Goal: Task Accomplishment & Management: Complete application form

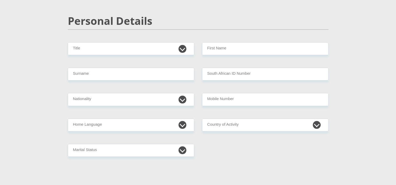
scroll to position [44, 0]
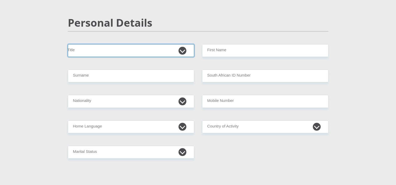
click at [184, 49] on select "Mr Ms Mrs Dr Other" at bounding box center [131, 50] width 126 height 13
select select "Mr"
click at [68, 44] on select "Mr Ms Mrs Dr Other" at bounding box center [131, 50] width 126 height 13
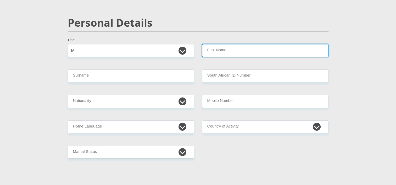
click at [214, 52] on input "First Name" at bounding box center [265, 50] width 126 height 13
type input "LokoloyiLeonard"
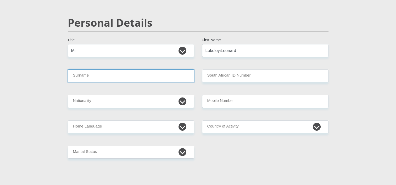
type input "Leonard"
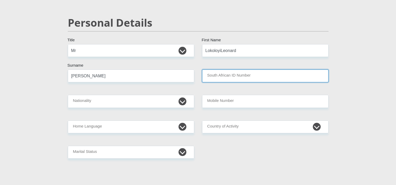
type input "Roswika Group"
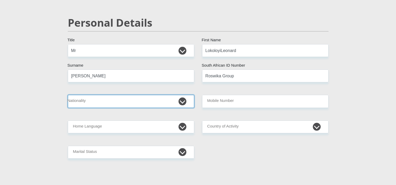
select select "ZAF"
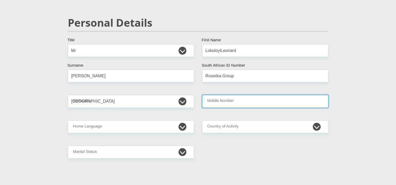
type input "0849591011"
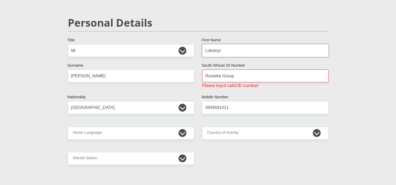
type input "Lokoloyi"
click at [140, 73] on input "Leonard" at bounding box center [131, 76] width 126 height 13
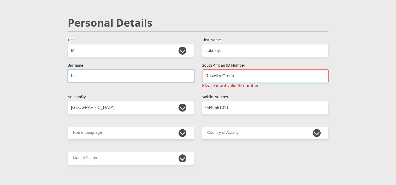
type input "L"
type input "Nkosi"
click at [241, 78] on input "Roswika Group" at bounding box center [265, 76] width 126 height 13
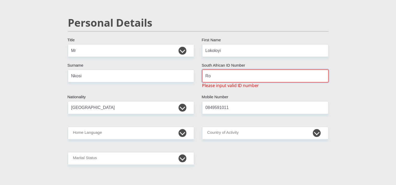
type input "R"
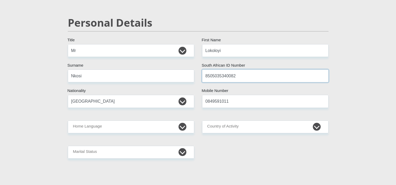
type input "8505035340082"
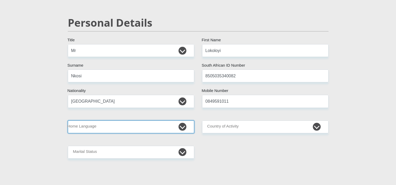
click at [181, 125] on select "Afrikaans English Sepedi South Ndebele Southern Sotho Swati Tsonga Tswana Venda…" at bounding box center [131, 127] width 126 height 13
select select "nso"
click at [68, 121] on select "Afrikaans English Sepedi South Ndebele Southern Sotho Swati Tsonga Tswana Venda…" at bounding box center [131, 127] width 126 height 13
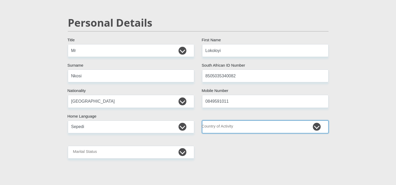
click at [316, 127] on select "South Africa Afghanistan Aland Islands Albania Algeria America Samoa American V…" at bounding box center [265, 127] width 126 height 13
select select "ZAF"
click at [202, 121] on select "South Africa Afghanistan Aland Islands Albania Algeria America Samoa American V…" at bounding box center [265, 127] width 126 height 13
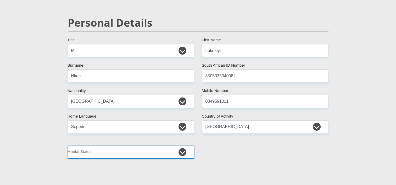
click at [183, 152] on select "Married ANC Single Divorced Widowed Married COP or Customary Law" at bounding box center [131, 152] width 126 height 13
select select "5"
click at [68, 146] on select "Married ANC Single Divorced Widowed Married COP or Customary Law" at bounding box center [131, 152] width 126 height 13
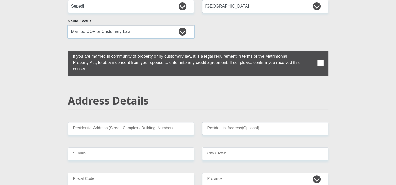
scroll to position [169, 0]
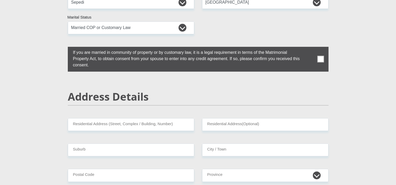
click at [321, 58] on span at bounding box center [320, 59] width 7 height 7
click at [63, 48] on input "checkbox" at bounding box center [63, 48] width 0 height 0
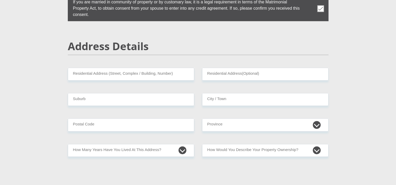
scroll to position [221, 0]
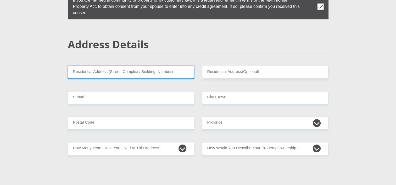
click at [95, 74] on input "Residential Address (Street, Complex / Building, Number)" at bounding box center [131, 72] width 126 height 13
type input "1160 Cuper Street Blue Valley Golf and Country Estate"
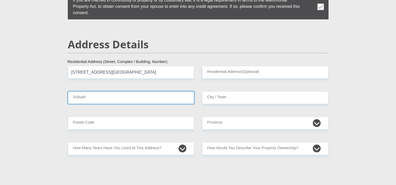
type input "Blue Valley Golf and Country Estate Tshwane"
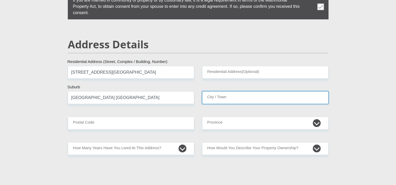
type input "Blue Valley Golf and Country Estate Tshwane"
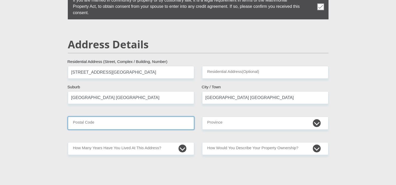
type input "0157"
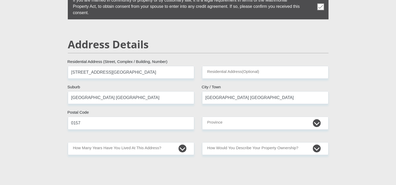
type input "lokoloyi@hotmail.com"
drag, startPoint x: 271, startPoint y: 97, endPoint x: 196, endPoint y: 95, distance: 75.2
type input "Tshwane"
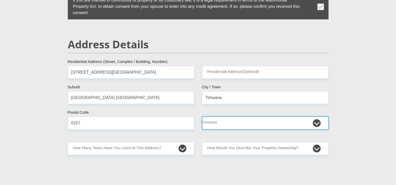
click at [316, 122] on select "Eastern Cape Free State Gauteng KwaZulu-Natal Limpopo Mpumalanga Northern Cape …" at bounding box center [265, 123] width 126 height 13
select select "Gauteng"
click at [202, 117] on select "Eastern Cape Free State Gauteng KwaZulu-Natal Limpopo Mpumalanga Northern Cape …" at bounding box center [265, 123] width 126 height 13
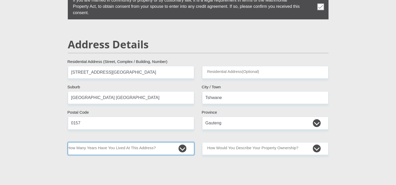
click at [181, 148] on select "less than 1 year 1-3 years 3-5 years 5+ years" at bounding box center [131, 148] width 126 height 13
select select "2"
click at [68, 142] on select "less than 1 year 1-3 years 3-5 years 5+ years" at bounding box center [131, 148] width 126 height 13
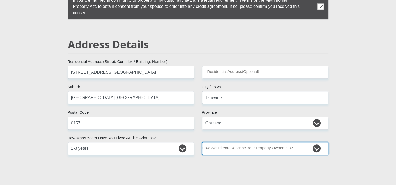
click at [317, 149] on select "Owned Rented Family Owned Company Dwelling" at bounding box center [265, 148] width 126 height 13
select select "Owned"
click at [202, 142] on select "Owned Rented Family Owned Company Dwelling" at bounding box center [265, 148] width 126 height 13
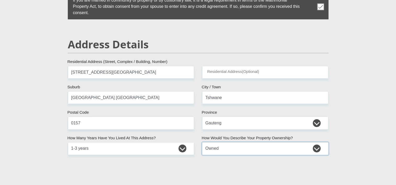
click at [316, 148] on select "Owned Rented Family Owned Company Dwelling" at bounding box center [265, 148] width 126 height 13
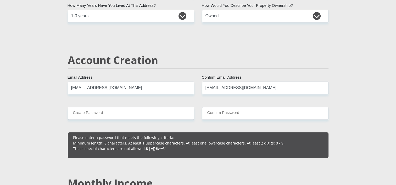
scroll to position [378, 0]
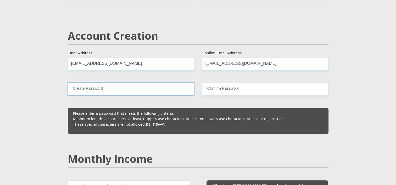
click at [107, 87] on input "Create Password" at bounding box center [131, 89] width 126 height 13
paste input "h66rw>L%mUbrd3!L"
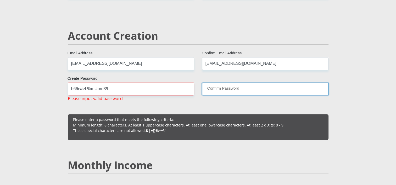
click at [208, 89] on input "Confirm Password" at bounding box center [265, 89] width 126 height 13
drag, startPoint x: 208, startPoint y: 89, endPoint x: 205, endPoint y: 85, distance: 4.5
click at [205, 85] on input "Confirm Password" at bounding box center [265, 89] width 126 height 13
click at [205, 86] on input "Confirm Password" at bounding box center [265, 89] width 126 height 13
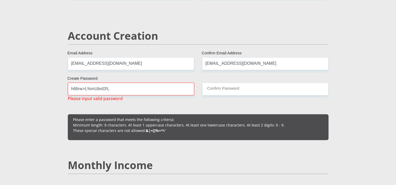
drag, startPoint x: 205, startPoint y: 86, endPoint x: 186, endPoint y: 108, distance: 29.9
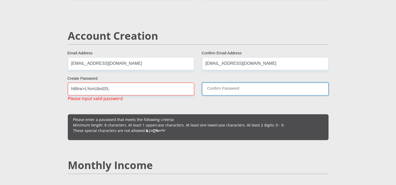
click at [216, 87] on input "Confirm Password" at bounding box center [265, 89] width 126 height 13
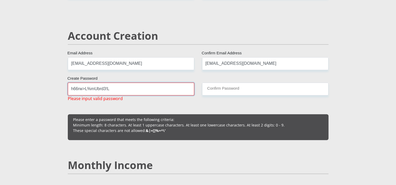
click at [117, 87] on input "h66rw>L%mUbrd3!L" at bounding box center [131, 89] width 126 height 13
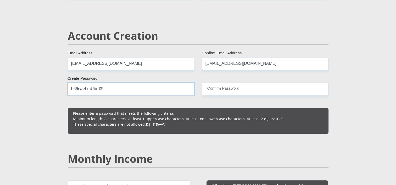
type input "h66rw>LmUbrd3!L"
drag, startPoint x: 109, startPoint y: 89, endPoint x: 65, endPoint y: 86, distance: 43.9
click at [65, 86] on div "h66rw>LmUbrd3!L Create Password Please input valid password" at bounding box center [131, 89] width 134 height 13
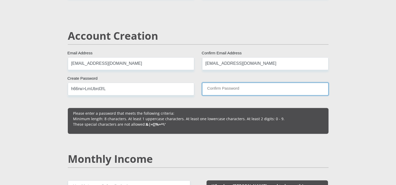
click at [214, 90] on input "Confirm Password" at bounding box center [265, 89] width 126 height 13
paste input "h66rw>LmUbrd3!L"
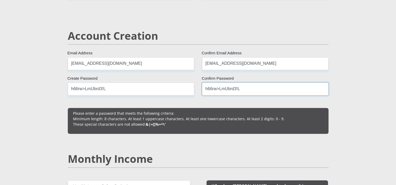
type input "h66rw>LmUbrd3!L"
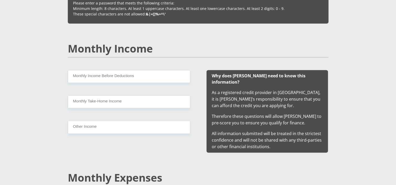
scroll to position [497, 0]
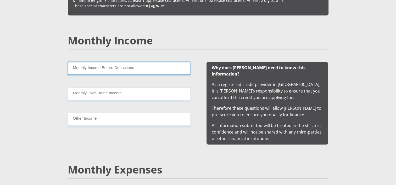
click at [152, 71] on input "Monthly Income Before Deductions" at bounding box center [129, 68] width 123 height 13
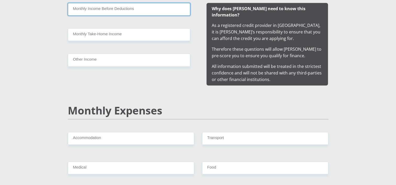
scroll to position [493, 0]
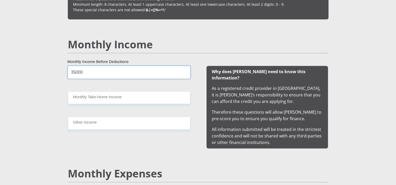
type input "35000"
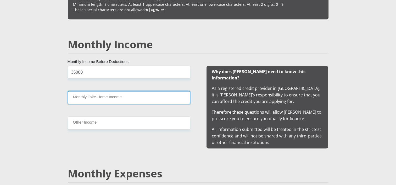
click at [124, 99] on input "Monthly Take-Home Income" at bounding box center [129, 97] width 123 height 13
type input "35000"
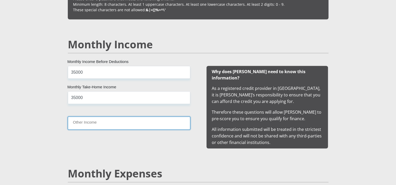
click at [118, 123] on input "Other Income" at bounding box center [129, 123] width 123 height 13
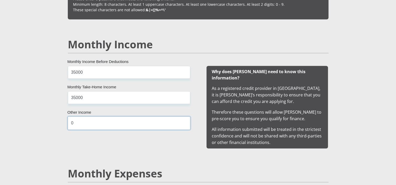
type input "0"
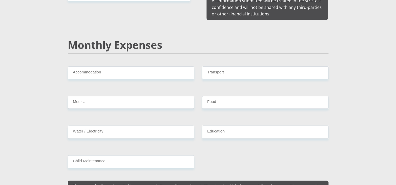
scroll to position [624, 0]
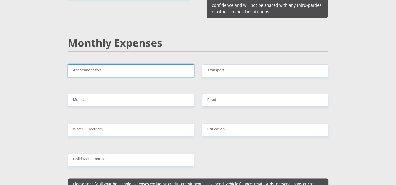
click at [131, 64] on input "Accommodation" at bounding box center [131, 70] width 126 height 13
type input "0"
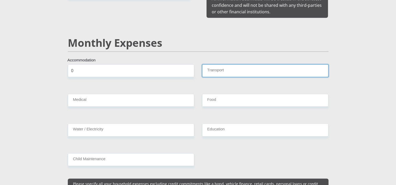
click at [219, 67] on input "Transport" at bounding box center [265, 70] width 126 height 13
type input "2000"
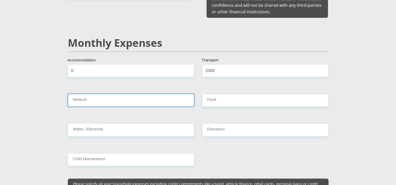
click at [152, 94] on input "Medical" at bounding box center [131, 100] width 126 height 13
type input "0"
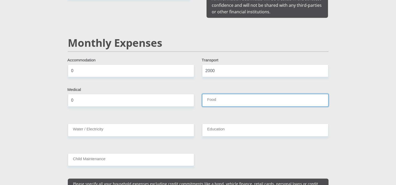
click at [225, 95] on input "Food" at bounding box center [265, 100] width 126 height 13
type input "2000"
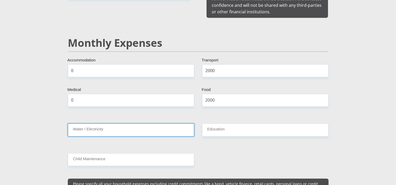
click at [157, 124] on input "Water / Electricity" at bounding box center [131, 130] width 126 height 13
type input "0"
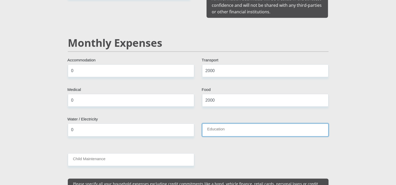
click at [221, 125] on input "Education" at bounding box center [265, 130] width 126 height 13
type input "0"
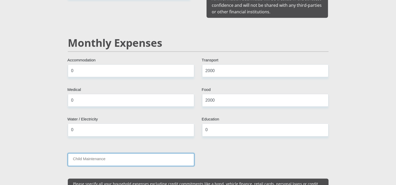
click at [137, 154] on input "Child Maintenance" at bounding box center [131, 159] width 126 height 13
type input "6000"
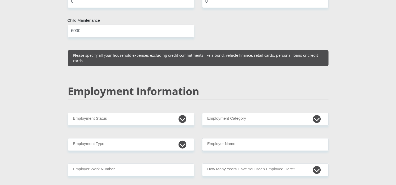
scroll to position [755, 0]
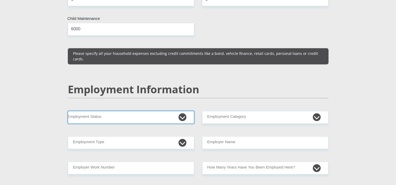
click at [184, 111] on select "Permanent/Full-time Part-time/Casual Contract Worker Self-Employed Housewife Re…" at bounding box center [131, 117] width 126 height 13
select select "4"
click at [68, 111] on select "Permanent/Full-time Part-time/Casual Contract Worker Self-Employed Housewife Re…" at bounding box center [131, 117] width 126 height 13
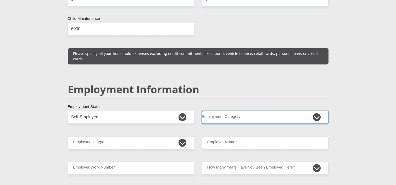
click at [317, 111] on select "AGRICULTURE ALCOHOL & TOBACCO CONSTRUCTION MATERIALS METALLURGY EQUIPMENT FOR R…" at bounding box center [265, 117] width 126 height 13
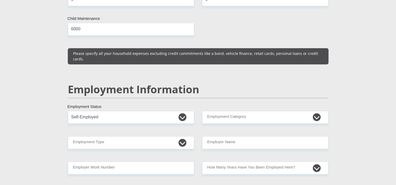
click at [348, 117] on section "Personal Details Mr Ms Mrs Dr Other Title Lokoloyi First Name Nkosi Surname 850…" at bounding box center [198, 97] width 396 height 1645
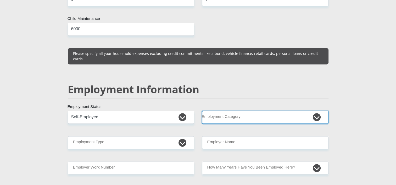
click at [316, 111] on select "AGRICULTURE ALCOHOL & TOBACCO CONSTRUCTION MATERIALS METALLURGY EQUIPMENT FOR R…" at bounding box center [265, 117] width 126 height 13
select select "31"
click at [202, 111] on select "AGRICULTURE ALCOHOL & TOBACCO CONSTRUCTION MATERIALS METALLURGY EQUIPMENT FOR R…" at bounding box center [265, 117] width 126 height 13
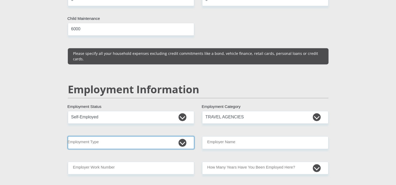
click at [182, 136] on select "College/Lecturer Craft Seller Creative Driver Executive Farmer Forces - Non Com…" at bounding box center [131, 142] width 126 height 13
select select "Self-Employed"
click at [68, 136] on select "College/Lecturer Craft Seller Creative Driver Executive Farmer Forces - Non Com…" at bounding box center [131, 142] width 126 height 13
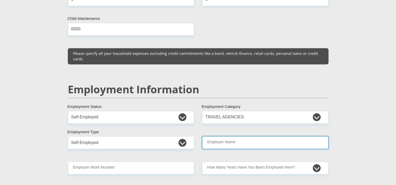
click at [224, 136] on input "Employer Name" at bounding box center [265, 142] width 126 height 13
type input "NkosingiphileShuttles"
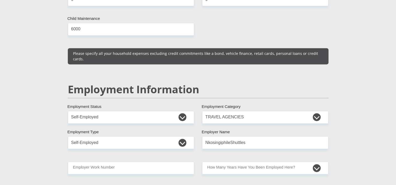
click at [233, 145] on div "Mr Ms Mrs Dr Other Title Lokoloyi First Name Nkosi Surname 8505035340082 South …" at bounding box center [198, 93] width 269 height 1519
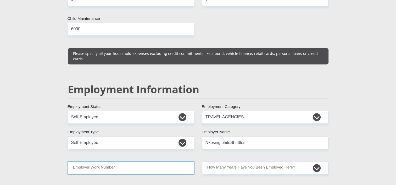
click at [181, 162] on input "Employer Work Number" at bounding box center [131, 168] width 126 height 13
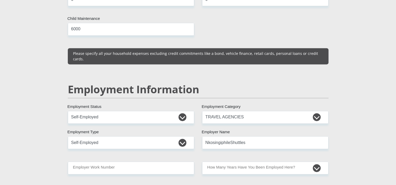
click at [168, 176] on div "Mr Ms Mrs Dr Other Title Lokoloyi First Name Nkosi Surname 8505035340082 South …" at bounding box center [198, 93] width 269 height 1519
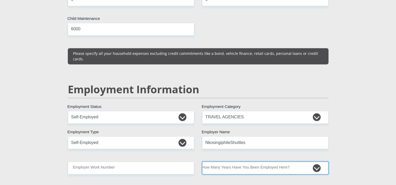
click at [318, 162] on select "less than 1 year 1-3 years 3-5 years 5+ years" at bounding box center [265, 168] width 126 height 13
select select "60"
click at [202, 162] on select "less than 1 year 1-3 years 3-5 years 5+ years" at bounding box center [265, 168] width 126 height 13
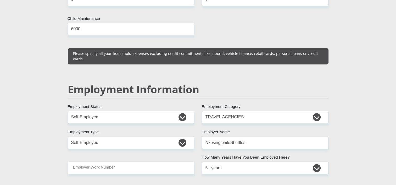
click at [367, 148] on section "Personal Details Mr Ms Mrs Dr Other Title Lokoloyi First Name Nkosi Surname 850…" at bounding box center [198, 97] width 396 height 1645
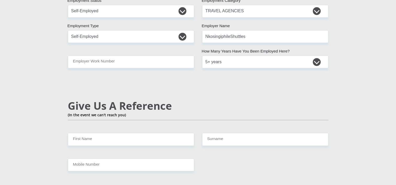
scroll to position [878, 0]
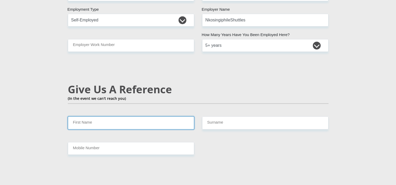
click at [125, 117] on input "First Name" at bounding box center [131, 123] width 126 height 13
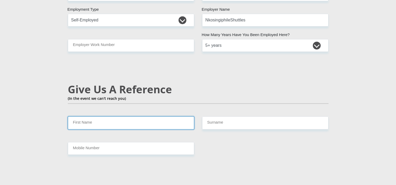
click at [96, 117] on input "First Name" at bounding box center [131, 123] width 126 height 13
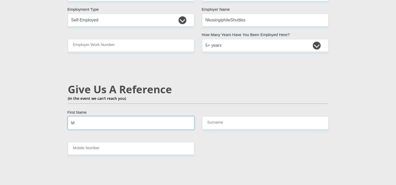
type input "Mokgohlwe"
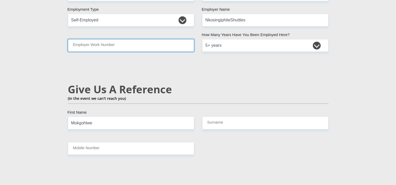
type input "0694605403"
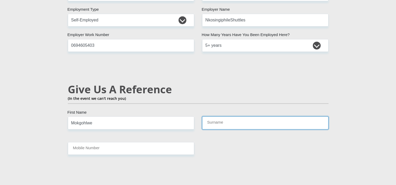
type input "Mahlatji"
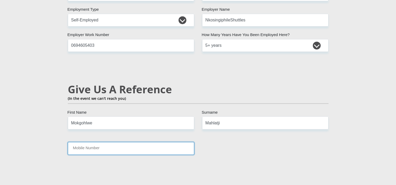
click at [155, 142] on input "Mobile Number" at bounding box center [131, 148] width 126 height 13
type input "0730283338"
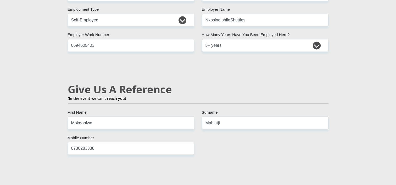
click at [125, 117] on input "Mokgohlwe" at bounding box center [131, 123] width 126 height 13
type input "M"
type input "Sandy Rangwedi"
click at [231, 117] on input "Mahlatji" at bounding box center [265, 123] width 126 height 13
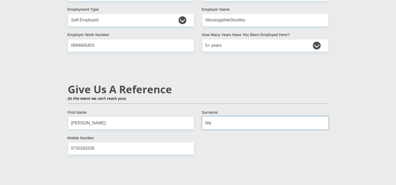
type input "M"
type input "Letsau"
click at [135, 142] on input "0730283338" at bounding box center [131, 148] width 126 height 13
type input "0"
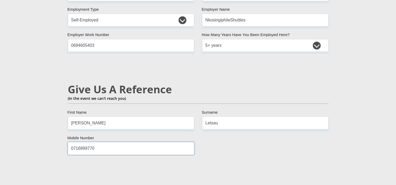
type input "0716899770"
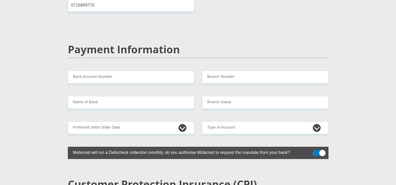
scroll to position [1027, 0]
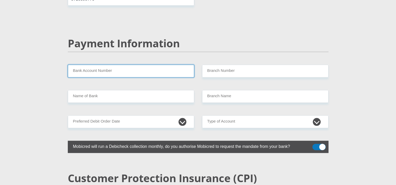
click at [180, 65] on input "Bank Account Number" at bounding box center [131, 71] width 126 height 13
type input "4099166407"
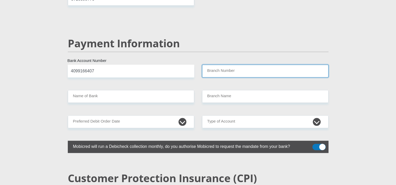
click at [243, 65] on input "Branch Number" at bounding box center [265, 71] width 126 height 13
type input "632005"
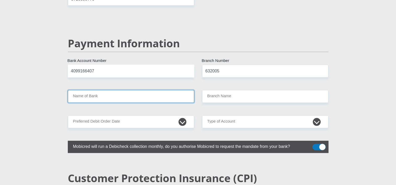
click at [138, 90] on input "Name of Bank" at bounding box center [131, 96] width 126 height 13
type input "ABSA BANK"
type input "ABSA ELECTRONIC SETTLEMENT CNT"
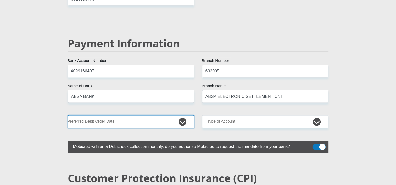
click at [182, 116] on select "1st 2nd 3rd 4th 5th 7th 18th 19th 20th 21st 22nd 23rd 24th 25th 26th 27th 28th …" at bounding box center [131, 122] width 126 height 13
select select "1"
click at [68, 116] on select "1st 2nd 3rd 4th 5th 7th 18th 19th 20th 21st 22nd 23rd 24th 25th 26th 27th 28th …" at bounding box center [131, 122] width 126 height 13
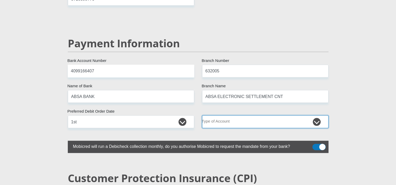
click at [316, 116] on select "Cheque Savings" at bounding box center [265, 122] width 126 height 13
select select "CUR"
click at [202, 116] on select "Cheque Savings" at bounding box center [265, 122] width 126 height 13
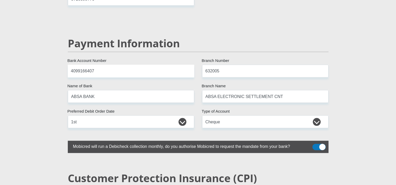
click at [315, 144] on span at bounding box center [318, 147] width 13 height 6
click at [316, 146] on input "checkbox" at bounding box center [316, 146] width 0 height 0
click at [323, 144] on span at bounding box center [318, 147] width 13 height 6
click at [316, 146] on input "checkbox" at bounding box center [316, 146] width 0 height 0
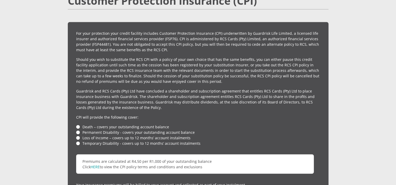
scroll to position [1207, 0]
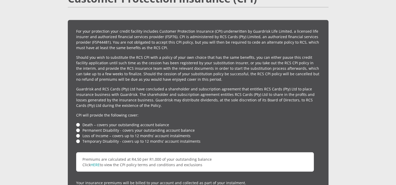
click at [78, 122] on li "Death – covers your outstanding account balance" at bounding box center [198, 124] width 244 height 5
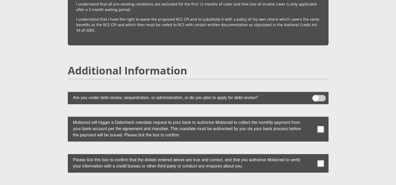
scroll to position [1403, 0]
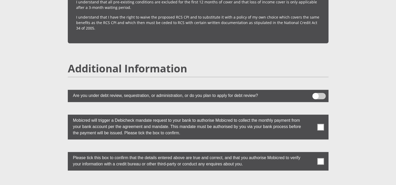
click at [320, 124] on span at bounding box center [320, 127] width 7 height 7
click at [310, 116] on input "checkbox" at bounding box center [310, 116] width 0 height 0
click at [320, 158] on span at bounding box center [320, 161] width 7 height 7
click at [310, 154] on input "checkbox" at bounding box center [310, 154] width 0 height 0
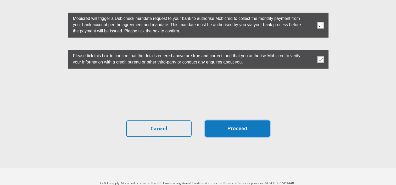
click at [246, 121] on button "Proceed" at bounding box center [237, 129] width 65 height 16
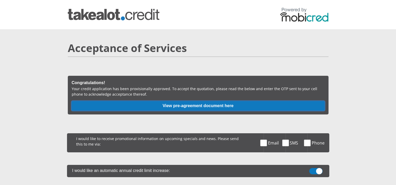
click at [200, 104] on button "View pre-agreement document here" at bounding box center [198, 105] width 253 height 9
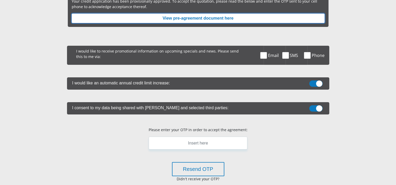
scroll to position [88, 0]
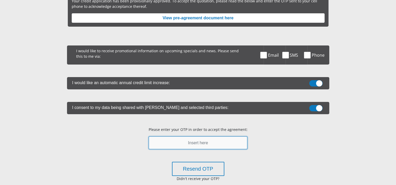
click at [221, 144] on input "text" at bounding box center [198, 143] width 99 height 13
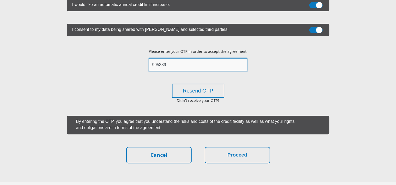
scroll to position [167, 0]
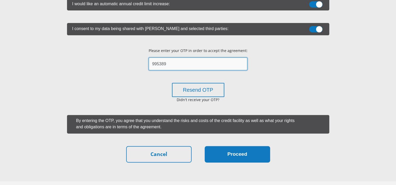
type input "995389"
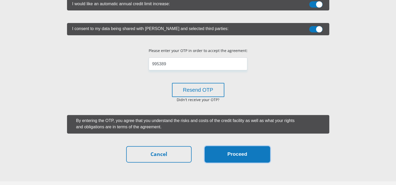
click at [235, 153] on button "Proceed" at bounding box center [237, 154] width 65 height 16
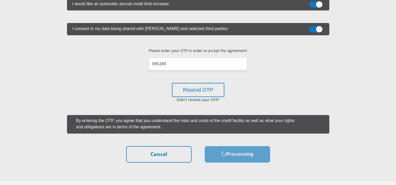
scroll to position [0, 0]
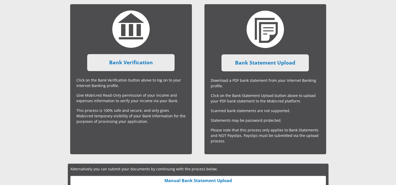
scroll to position [126, 0]
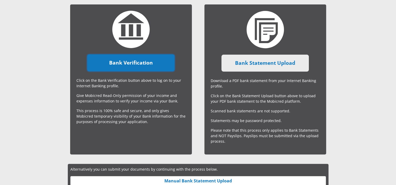
click at [131, 59] on link "Bank Verification" at bounding box center [130, 62] width 87 height 17
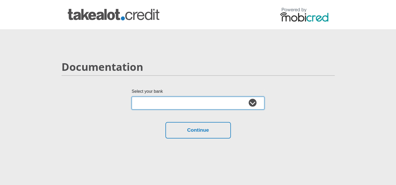
click at [255, 102] on select "Absa Capitec Bank Discovery Bank First National Bank Nedbank Standard Bank Tyme…" at bounding box center [198, 103] width 133 height 13
select select "{"id":"5","title":"Absa","institution":"Absa","alias":"absa","country":"ZA","br…"
click at [132, 97] on select "Absa Capitec Bank Discovery Bank First National Bank Nedbank Standard Bank Tyme…" at bounding box center [198, 103] width 133 height 13
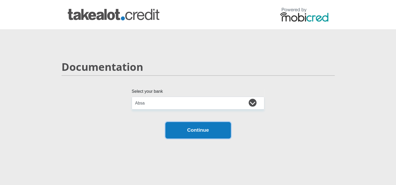
click at [211, 134] on button "Continue" at bounding box center [198, 130] width 65 height 16
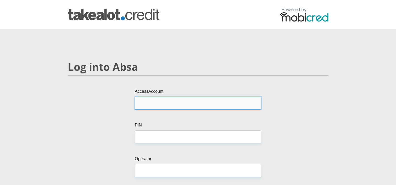
click at [165, 102] on input "AccessAccount" at bounding box center [198, 103] width 126 height 13
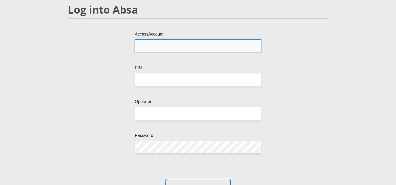
scroll to position [53, 0]
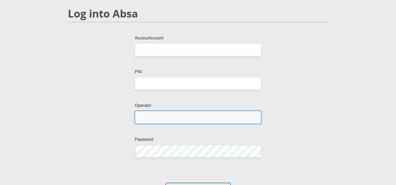
click at [179, 116] on input "Operator" at bounding box center [198, 117] width 126 height 13
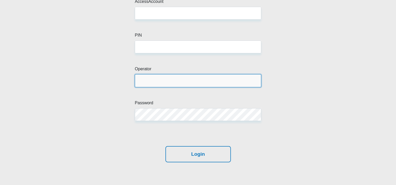
scroll to position [73, 0]
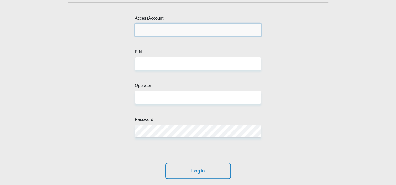
click at [164, 29] on input "AccessAccount" at bounding box center [198, 30] width 126 height 13
paste input "4099166407"
type input "4099166407"
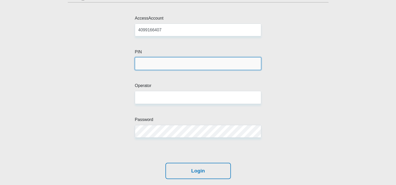
click at [150, 64] on input "PIN" at bounding box center [198, 63] width 126 height 13
type input "2017"
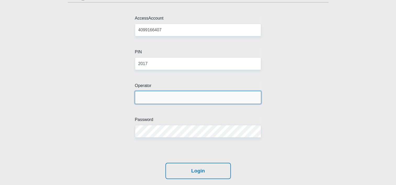
click at [143, 99] on input "Operator" at bounding box center [198, 97] width 126 height 13
type input "1"
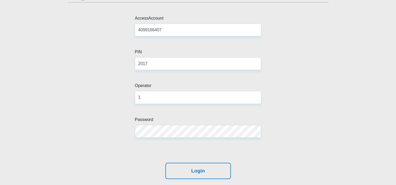
click at [91, 162] on div "AccessAccount 4099166407 PIN 2017 Operator 1 Password" at bounding box center [198, 89] width 269 height 148
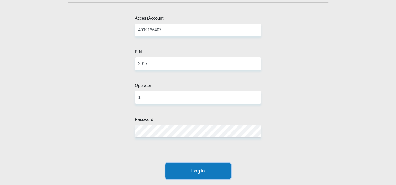
click at [199, 168] on button "Login" at bounding box center [198, 171] width 65 height 16
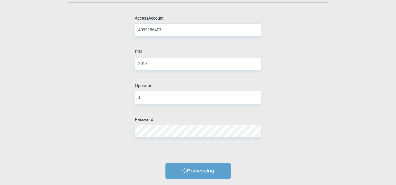
scroll to position [0, 0]
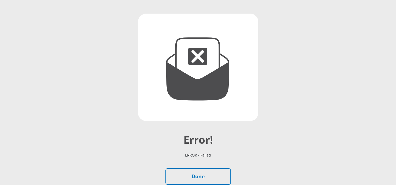
scroll to position [62, 0]
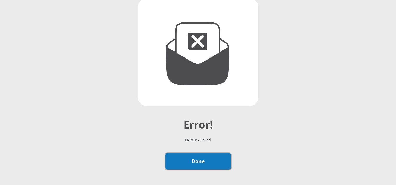
click at [216, 162] on link "Done" at bounding box center [198, 161] width 65 height 16
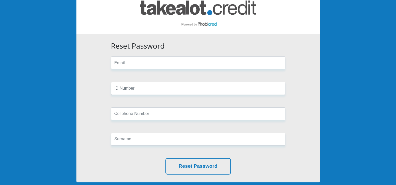
scroll to position [31, 0]
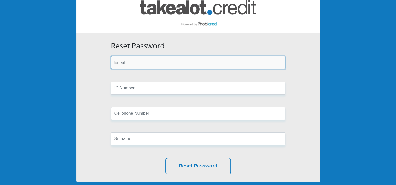
click at [136, 61] on input "email" at bounding box center [198, 62] width 174 height 13
type input "[EMAIL_ADDRESS][DOMAIN_NAME]"
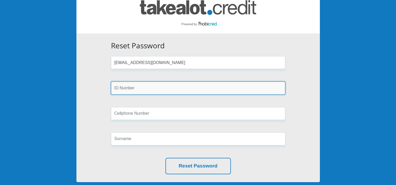
type input "Roswika Group"
type input "0849591011"
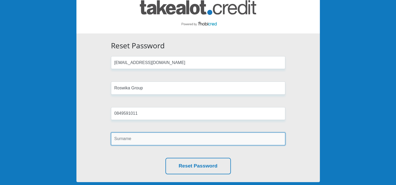
type input "Leonard"
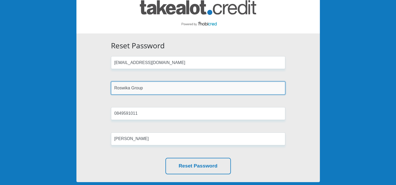
drag, startPoint x: 143, startPoint y: 90, endPoint x: 112, endPoint y: 94, distance: 31.1
click at [112, 94] on input "Roswika Group" at bounding box center [198, 88] width 174 height 13
type input "8505035340082"
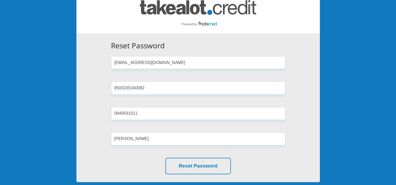
click at [96, 116] on div "Reset Password lokoloyi@hotmail.com 8505035340082 0849591011 Leonard Reset Pass…" at bounding box center [198, 108] width 244 height 149
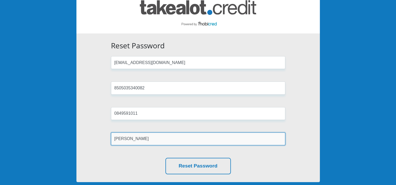
click at [157, 141] on input "Leonard" at bounding box center [198, 139] width 174 height 13
type input "L"
type input "Nkosi"
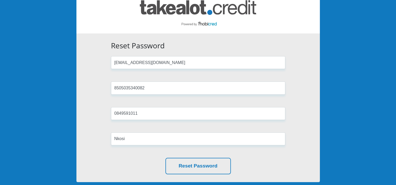
click at [96, 167] on div "Reset Password lokoloyi@hotmail.com 8505035340082 0849591011 Nkosi Reset Passwo…" at bounding box center [198, 108] width 244 height 149
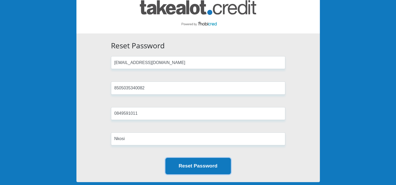
click at [184, 168] on button "Reset Password" at bounding box center [198, 166] width 65 height 16
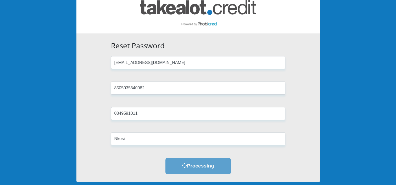
scroll to position [0, 0]
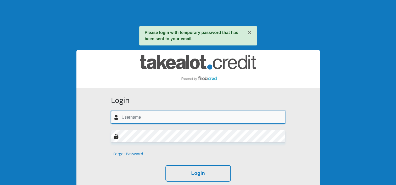
click at [140, 119] on input "text" at bounding box center [198, 117] width 174 height 13
click at [145, 120] on input "text" at bounding box center [198, 117] width 174 height 13
type input "2"
type input "lokoloyi@hotmal.com"
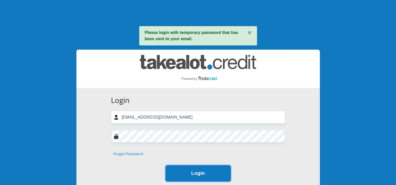
click at [209, 171] on button "Login" at bounding box center [198, 174] width 65 height 16
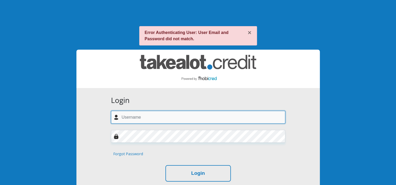
click at [129, 120] on input "text" at bounding box center [198, 117] width 174 height 13
paste input "[EMAIL_ADDRESS][DOMAIN_NAME],"
type input "[EMAIL_ADDRESS][DOMAIN_NAME]"
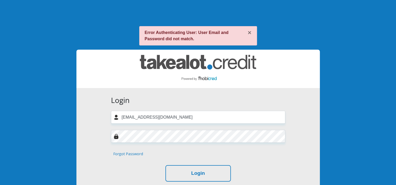
click at [133, 168] on div "Login" at bounding box center [198, 174] width 174 height 16
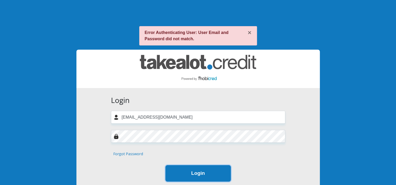
click at [195, 170] on button "Login" at bounding box center [198, 174] width 65 height 16
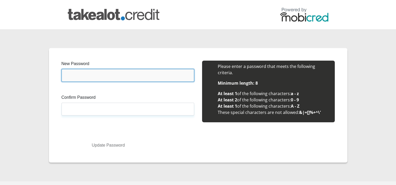
click at [126, 74] on input "New Password" at bounding box center [128, 75] width 133 height 13
paste input "h66rw>LmUbrd3!L"
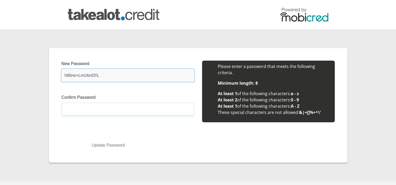
type input "h66rw>LmUbrd3!L"
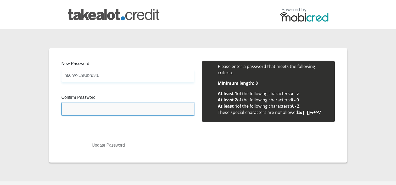
click at [99, 113] on input "Confirm Password" at bounding box center [128, 109] width 133 height 13
paste input "h66rw>LmUbrd3!L"
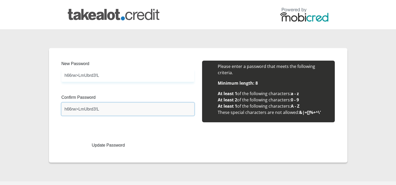
type input "h66rw>LmUbrd3!L"
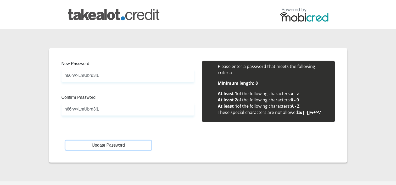
click at [118, 145] on button "Update Password" at bounding box center [108, 145] width 86 height 9
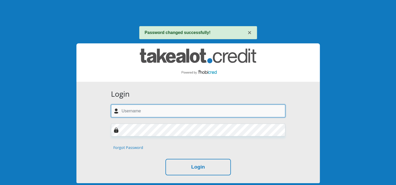
click at [126, 115] on input "text" at bounding box center [198, 111] width 174 height 13
type input "lokoloyi@hotmail.com"
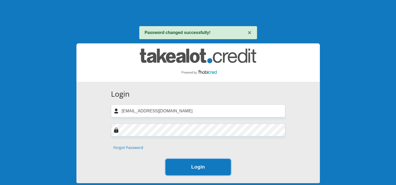
click at [206, 166] on button "Login" at bounding box center [198, 167] width 65 height 16
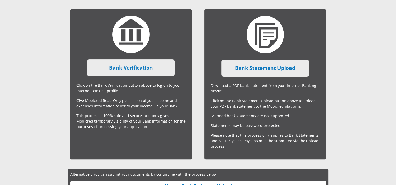
scroll to position [122, 0]
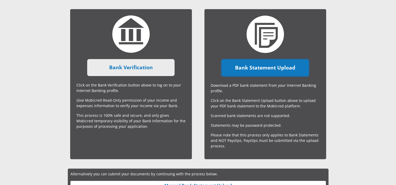
click at [275, 70] on link "Bank Statement Upload" at bounding box center [265, 67] width 87 height 17
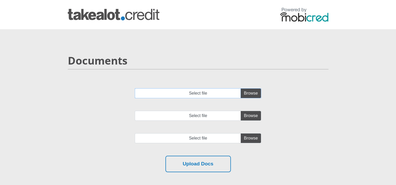
click at [250, 95] on input "Select file" at bounding box center [198, 94] width 126 height 10
type input "C:\fakepath\Absa.pdf"
click at [247, 115] on input "Select file" at bounding box center [198, 116] width 126 height 10
type input "C:\fakepath\Absa1.pdf"
click at [247, 141] on input "file" at bounding box center [198, 139] width 126 height 10
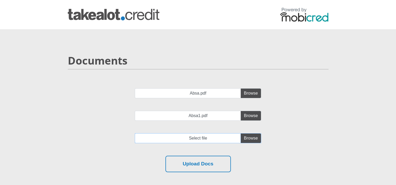
type input "C:\fakepath\Absa2.pdf"
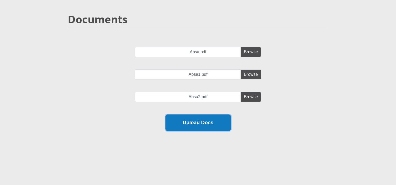
click at [218, 126] on button "Upload Docs" at bounding box center [198, 123] width 65 height 16
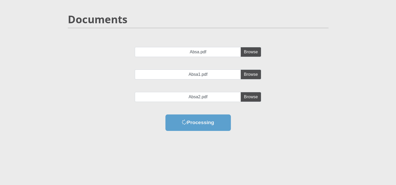
scroll to position [0, 0]
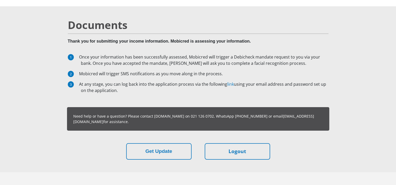
scroll to position [35, 0]
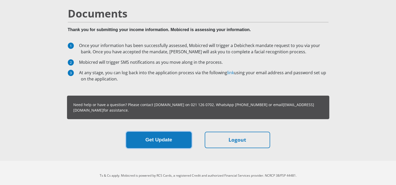
click at [185, 141] on button "Get Update" at bounding box center [158, 140] width 65 height 16
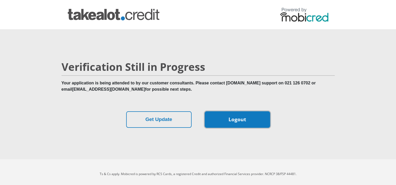
click at [234, 114] on link "Logout" at bounding box center [237, 120] width 65 height 16
